Goal: Task Accomplishment & Management: Use online tool/utility

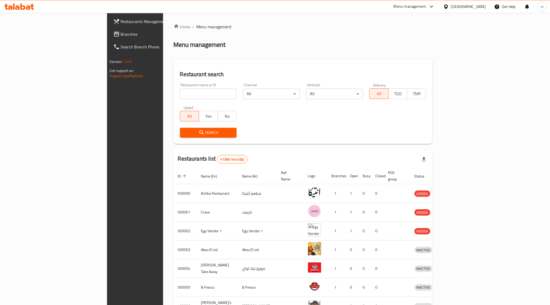
click at [180, 94] on input "search" at bounding box center [208, 94] width 57 height 11
click at [121, 34] on span "Branches" at bounding box center [158, 34] width 74 height 6
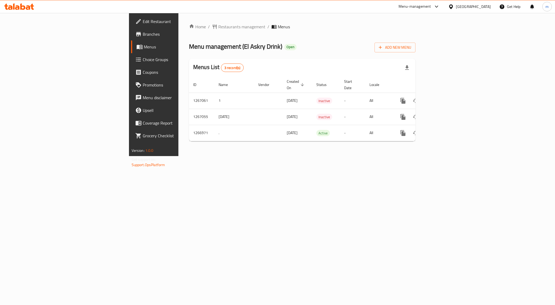
click at [143, 32] on span "Branches" at bounding box center [180, 34] width 75 height 6
click at [143, 37] on span "Branches" at bounding box center [180, 34] width 75 height 6
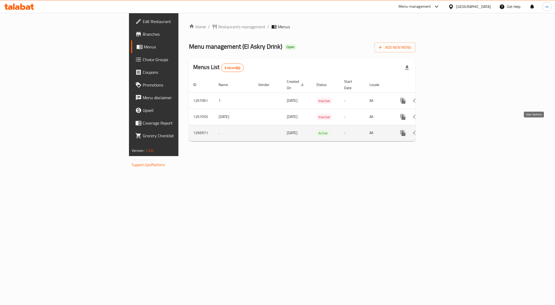
click at [448, 129] on link "enhanced table" at bounding box center [441, 133] width 13 height 13
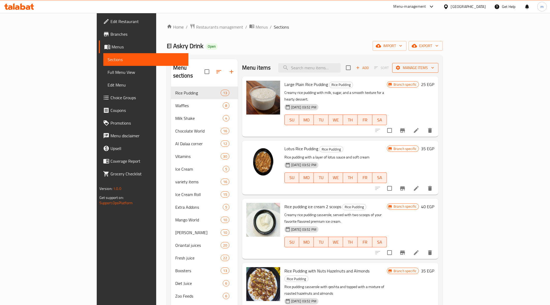
click at [435, 66] on span "Manage items" at bounding box center [416, 68] width 38 height 7
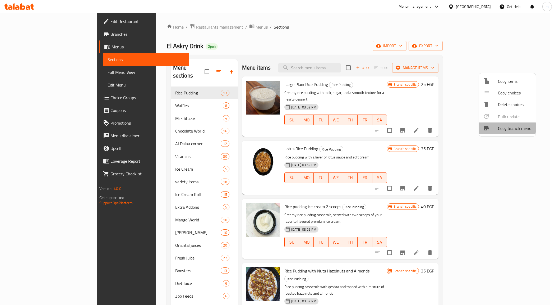
click at [495, 127] on div at bounding box center [490, 128] width 15 height 6
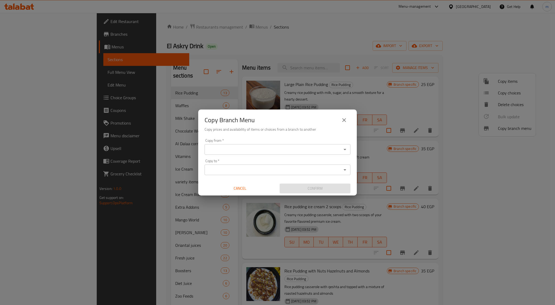
click at [213, 146] on input "Copy from   *" at bounding box center [273, 149] width 134 height 7
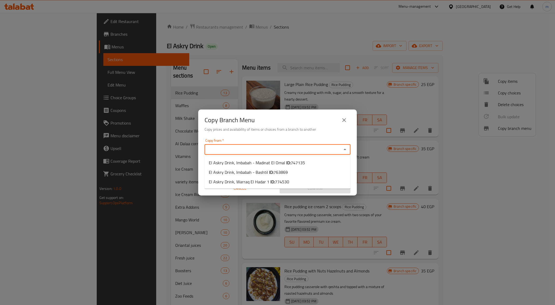
click at [349, 121] on button "close" at bounding box center [344, 120] width 13 height 13
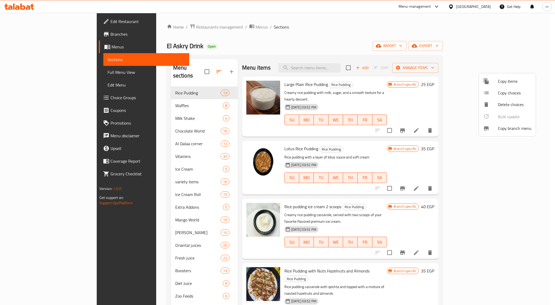
click at [25, 34] on div at bounding box center [277, 152] width 555 height 305
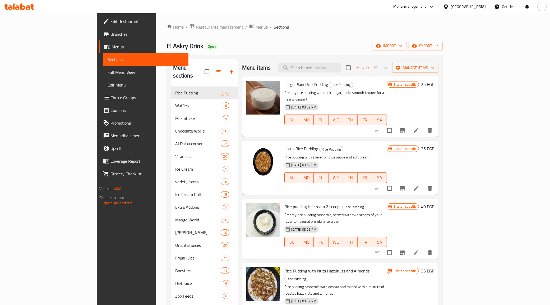
click at [111, 34] on span "Branches" at bounding box center [148, 34] width 74 height 6
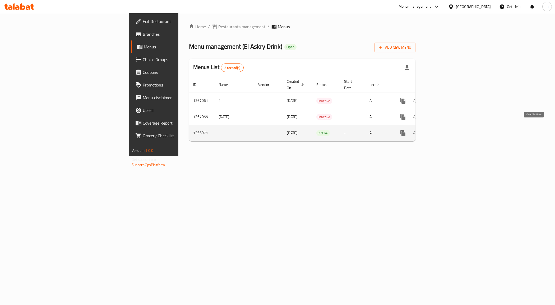
click at [444, 131] on icon "enhanced table" at bounding box center [441, 133] width 5 height 5
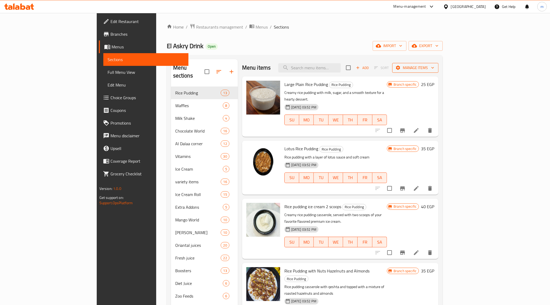
click at [435, 65] on span "Manage items" at bounding box center [416, 68] width 38 height 7
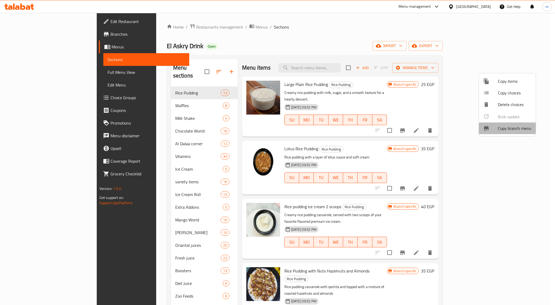
click at [491, 127] on div at bounding box center [490, 128] width 15 height 6
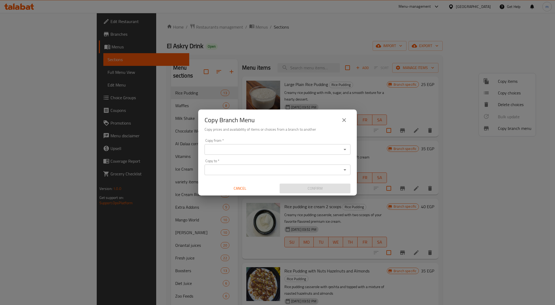
click at [251, 150] on input "Copy from   *" at bounding box center [273, 149] width 134 height 7
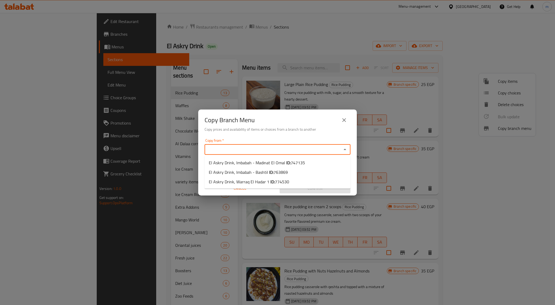
paste input "747135"
type input "7"
click at [286, 164] on b "ID:" at bounding box center [288, 163] width 4 height 8
type input "El Askry Drink, Imbabah - Madinat El Omal"
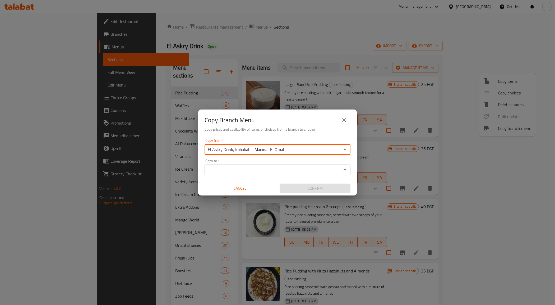
click at [273, 170] on input "Copy to   *" at bounding box center [273, 169] width 134 height 7
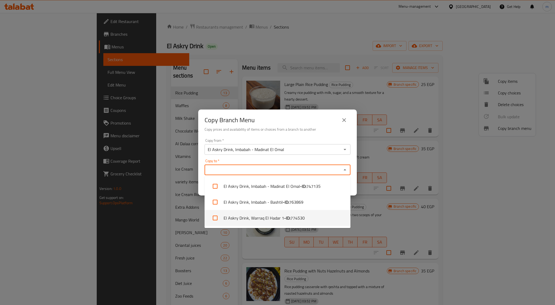
click at [294, 216] on span "774530" at bounding box center [298, 218] width 14 height 6
checkbox input "true"
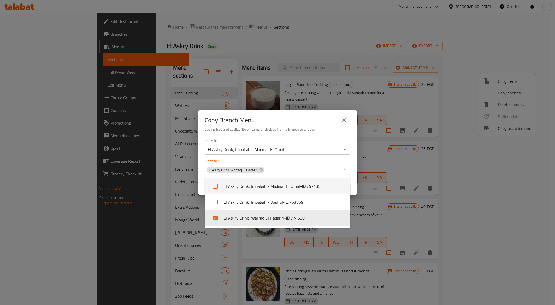
click at [346, 173] on button "Close" at bounding box center [344, 169] width 7 height 7
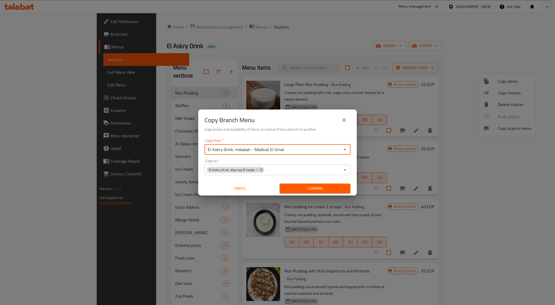
click at [318, 149] on input "El Askry Drink, Imbabah - Madinat El Omal" at bounding box center [273, 149] width 134 height 7
click at [343, 151] on icon "Open" at bounding box center [345, 149] width 6 height 6
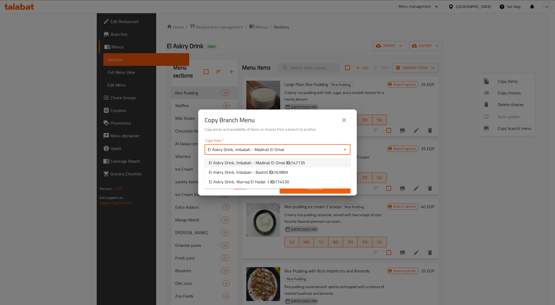
click at [300, 162] on span "747135" at bounding box center [298, 163] width 14 height 8
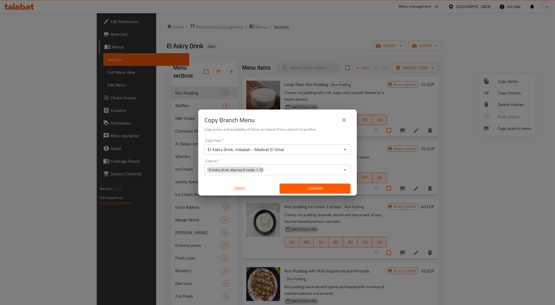
click at [346, 171] on icon "Open" at bounding box center [345, 170] width 6 height 6
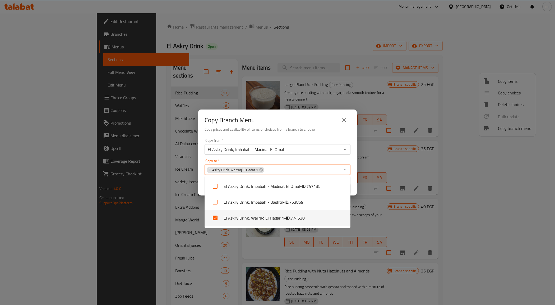
click at [292, 220] on span "774530" at bounding box center [298, 218] width 14 height 6
click at [295, 218] on span "774530" at bounding box center [298, 218] width 14 height 6
checkbox input "true"
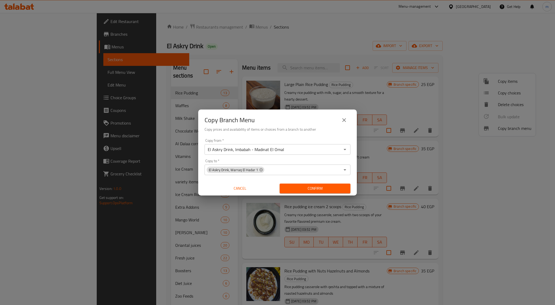
click at [351, 167] on div "Copy from   * El Askry Drink, Imbabah - Madinat El Omal Copy from * Copy to   *…" at bounding box center [277, 165] width 159 height 59
click at [334, 189] on span "Confirm" at bounding box center [315, 188] width 62 height 7
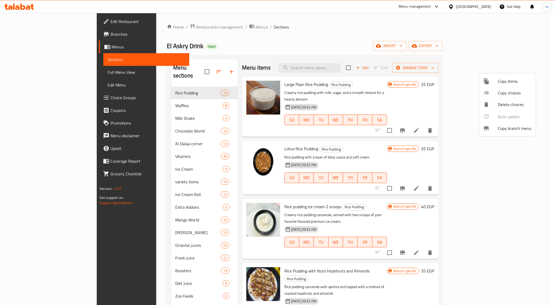
click at [272, 43] on div at bounding box center [277, 152] width 555 height 305
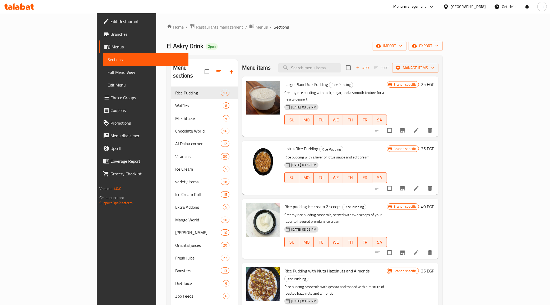
click at [111, 37] on span "Branches" at bounding box center [148, 34] width 74 height 6
